Goal: Information Seeking & Learning: Learn about a topic

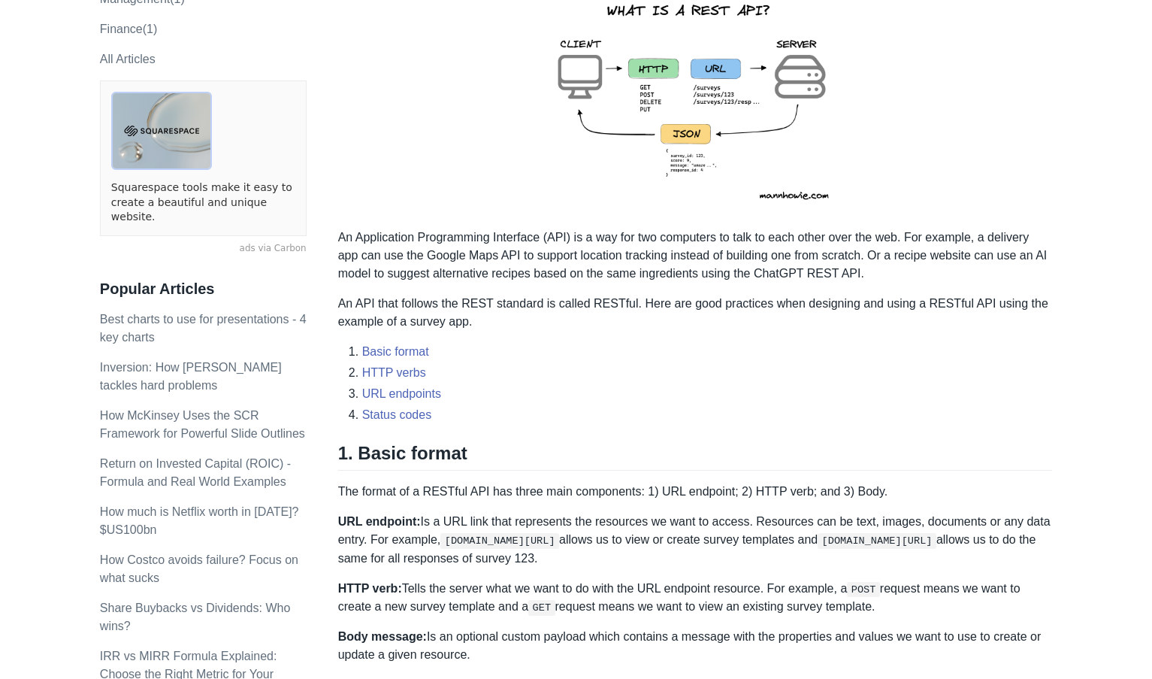
scroll to position [301, 0]
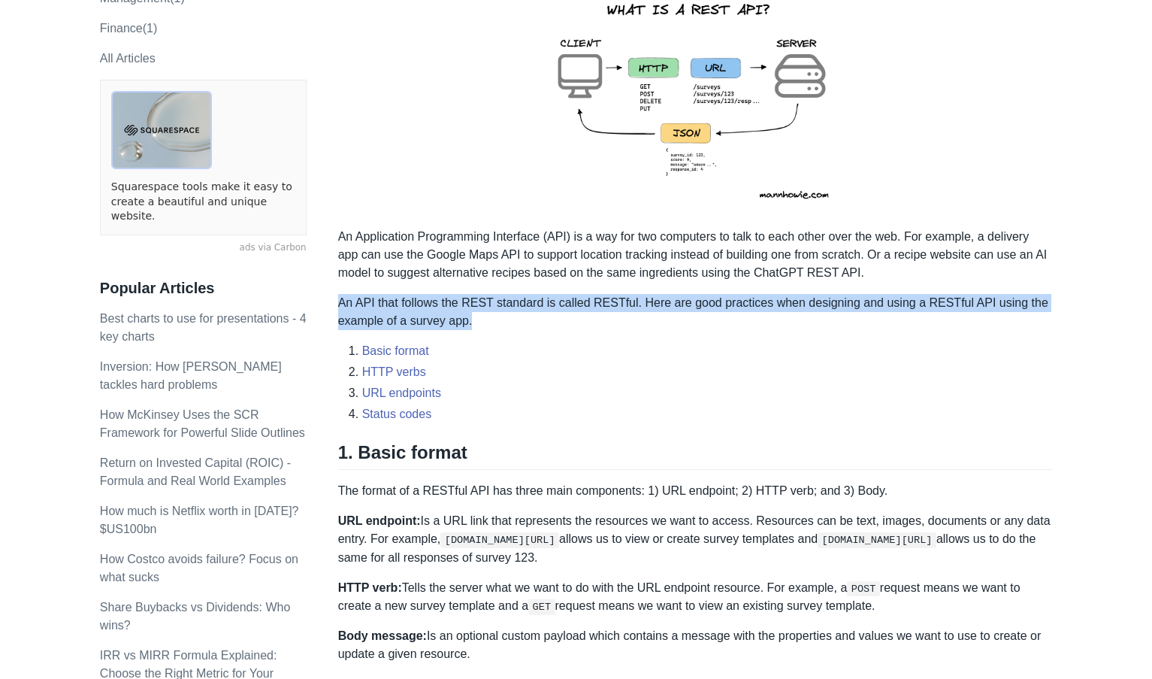
drag, startPoint x: 350, startPoint y: 301, endPoint x: 534, endPoint y: 326, distance: 185.9
click at [534, 326] on p "An API that follows the REST standard is called RESTful. Here are good practice…" at bounding box center [695, 312] width 715 height 36
drag, startPoint x: 651, startPoint y: 292, endPoint x: 615, endPoint y: 301, distance: 37.2
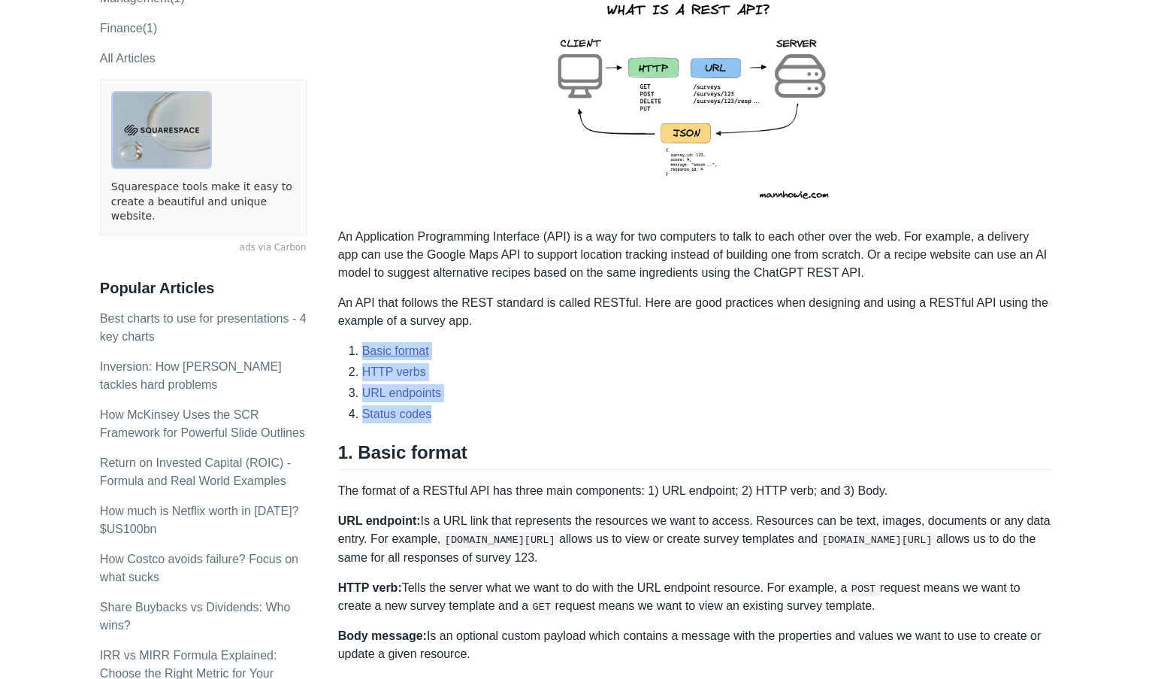
drag, startPoint x: 454, startPoint y: 417, endPoint x: 362, endPoint y: 357, distance: 110.3
click at [362, 357] on ol "Basic format HTTP verbs URL endpoints Status codes" at bounding box center [695, 382] width 715 height 81
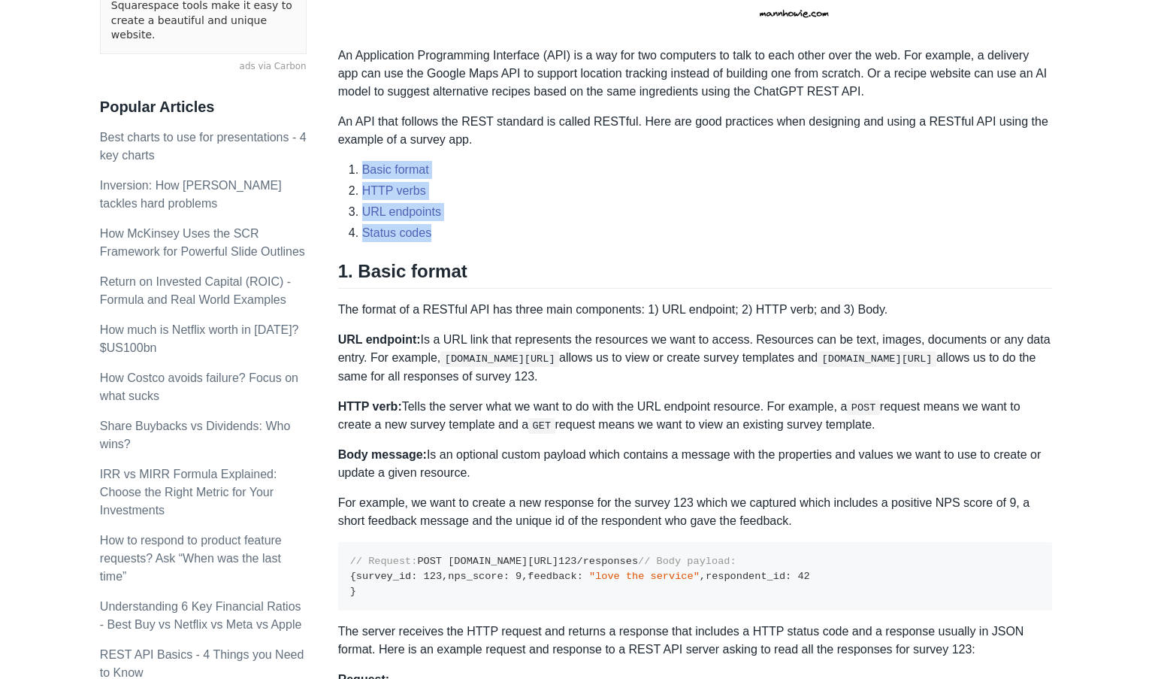
scroll to position [501, 0]
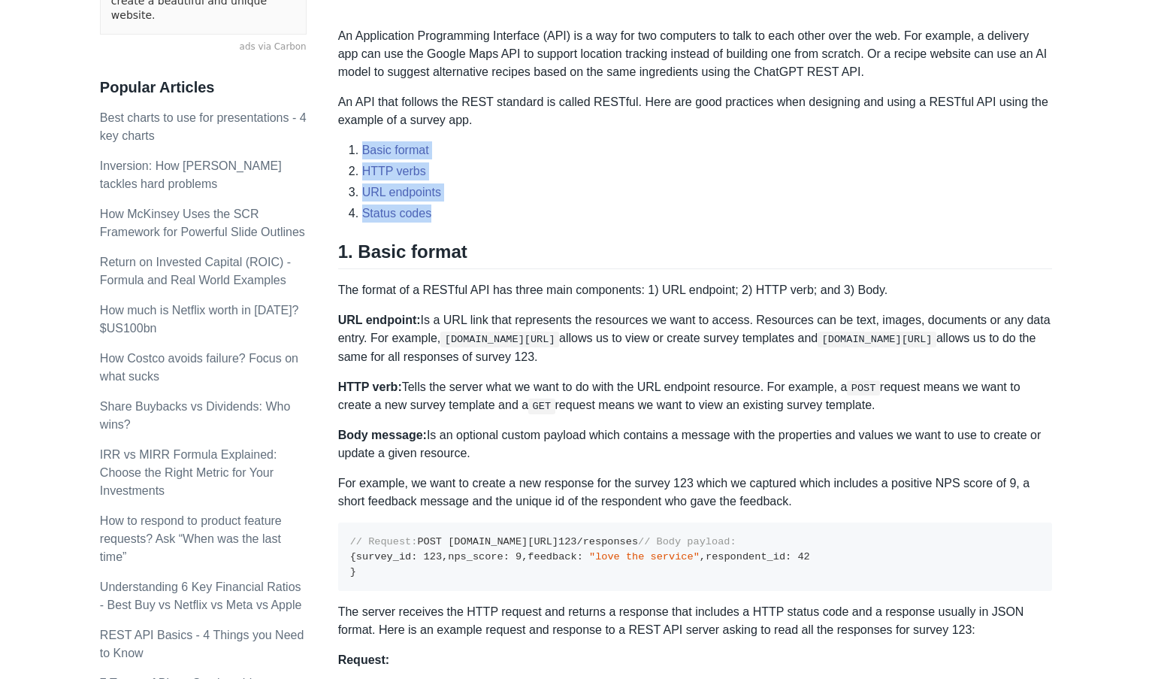
drag, startPoint x: 480, startPoint y: 453, endPoint x: 347, endPoint y: 322, distance: 186.6
copy div "RL endpoint: Is a URL link that represents the resources we want to access. Res…"
click at [726, 292] on p "The format of a RESTful API has three main components: 1) URL endpoint; 2) HTTP…" at bounding box center [695, 290] width 715 height 18
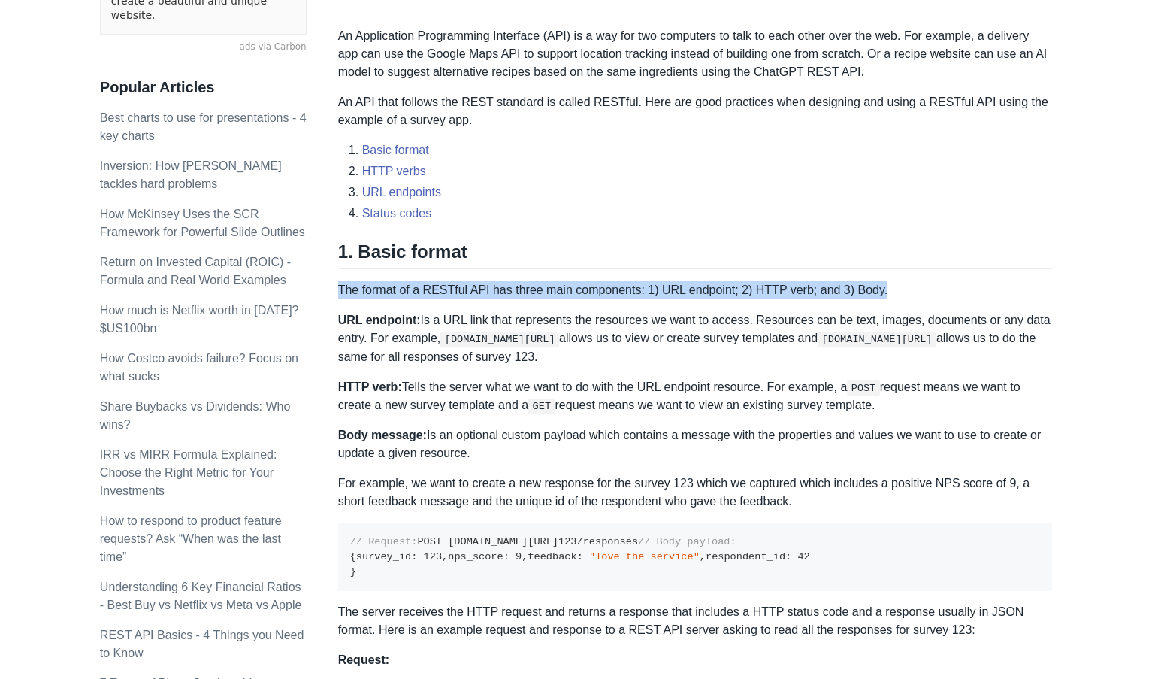
drag, startPoint x: 338, startPoint y: 291, endPoint x: 883, endPoint y: 295, distance: 544.3
click at [883, 295] on p "The format of a RESTful API has three main components: 1) URL endpoint; 2) HTTP…" at bounding box center [695, 290] width 715 height 18
copy p "The format of a RESTful API has three main components: 1) URL endpoint; 2) HTTP…"
